Goal: Task Accomplishment & Management: Complete application form

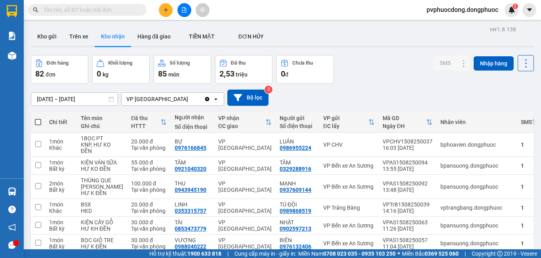
click at [50, 8] on input "text" at bounding box center [90, 10] width 93 height 9
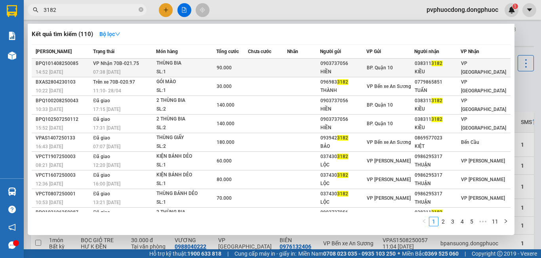
type input "3182"
click at [173, 71] on div "SL: 1" at bounding box center [185, 72] width 59 height 9
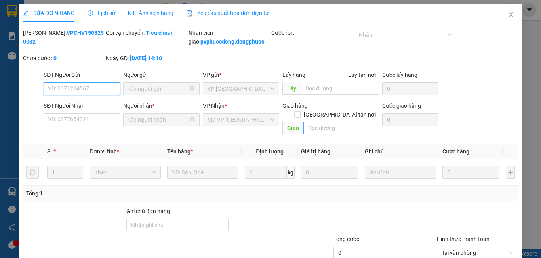
type input "0903737056"
type input "HIỀN"
type input "0383113182"
type input "KIỀU"
type input "90.000"
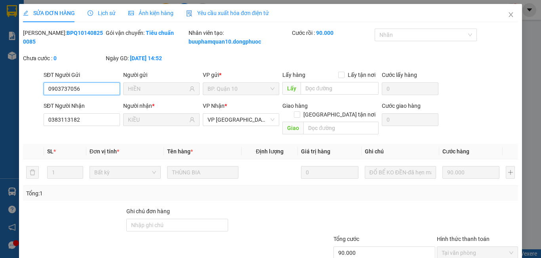
scroll to position [46, 0]
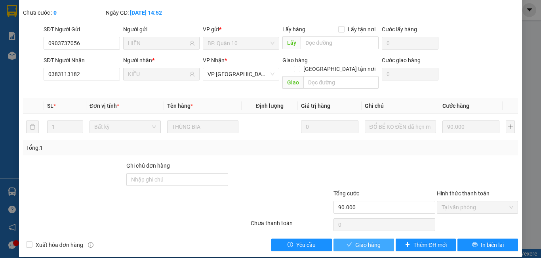
click at [361, 240] on span "Giao hàng" at bounding box center [367, 244] width 25 height 9
